Goal: Task Accomplishment & Management: Use online tool/utility

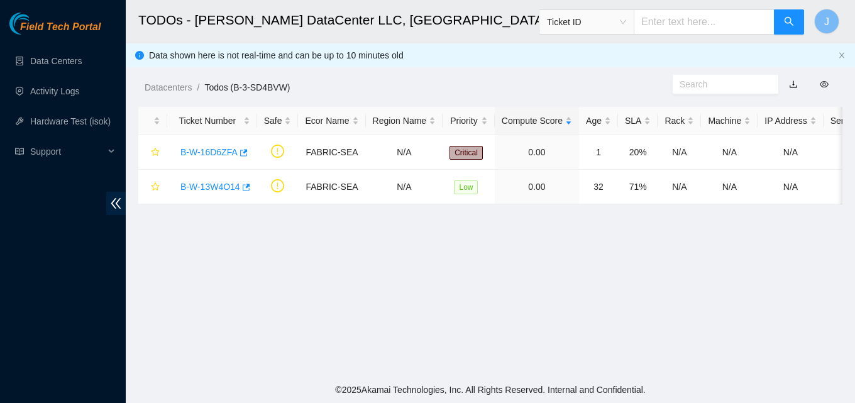
click at [511, 241] on main "TODOs - Sabey DataCenter LLC, Tukwila, WA Ticket ID J Data shown here is not re…" at bounding box center [490, 188] width 729 height 377
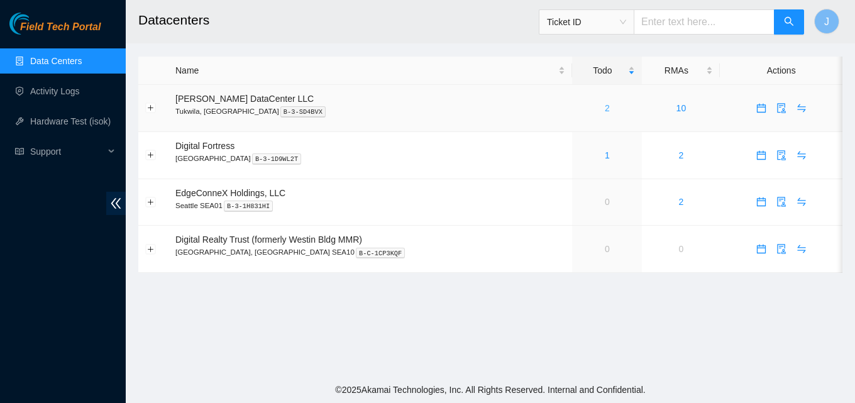
click at [605, 108] on link "2" at bounding box center [607, 108] width 5 height 10
